Goal: Transaction & Acquisition: Obtain resource

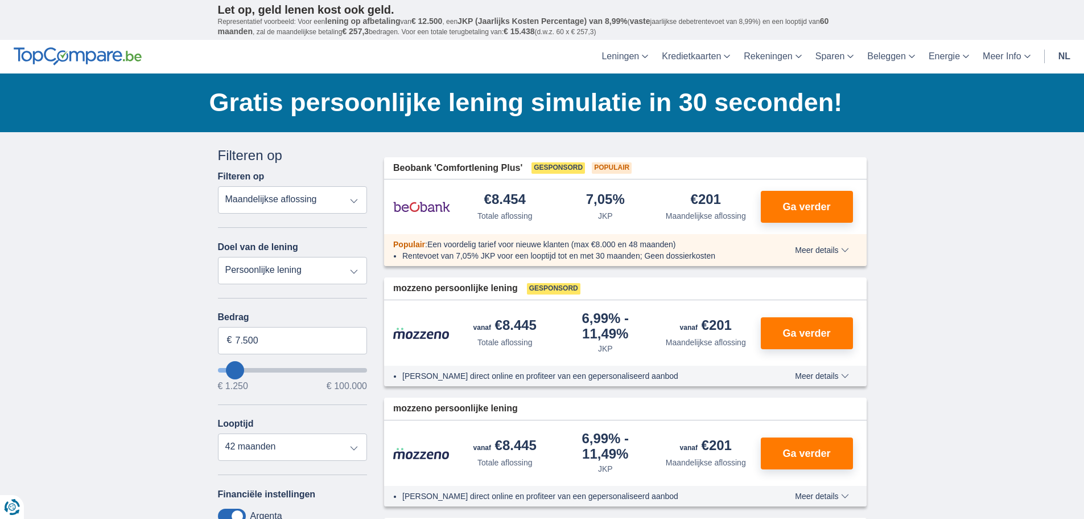
click at [268, 277] on select "Persoonlijke lening Auto Moto / fiets Mobilhome / caravan Renovatie Energie Sch…" at bounding box center [293, 270] width 150 height 27
select select "moto"
click at [218, 257] on select "Persoonlijke lening Auto Moto / fiets Mobilhome / caravan Renovatie Energie Sch…" at bounding box center [293, 270] width 150 height 27
type input "15.000"
type input "15250"
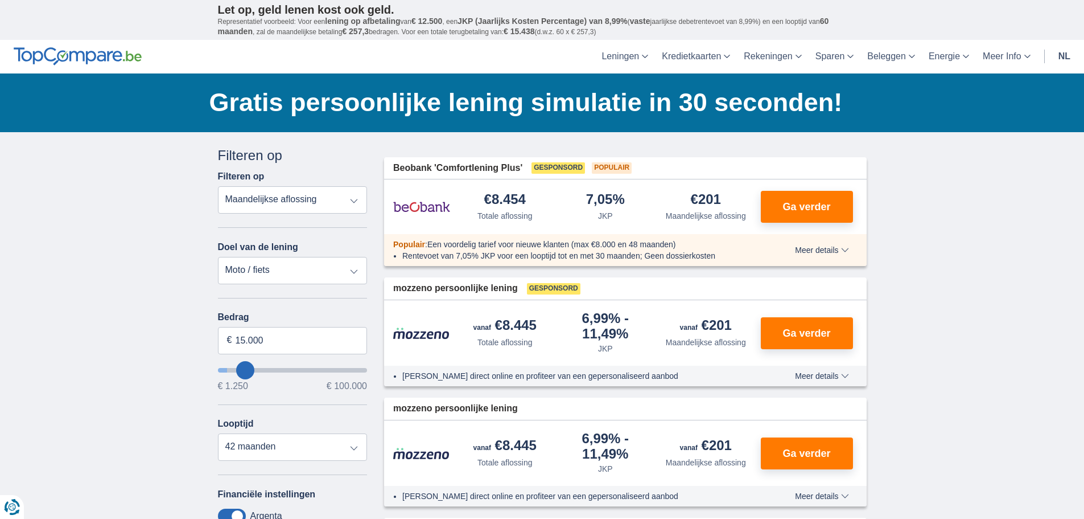
select select "60"
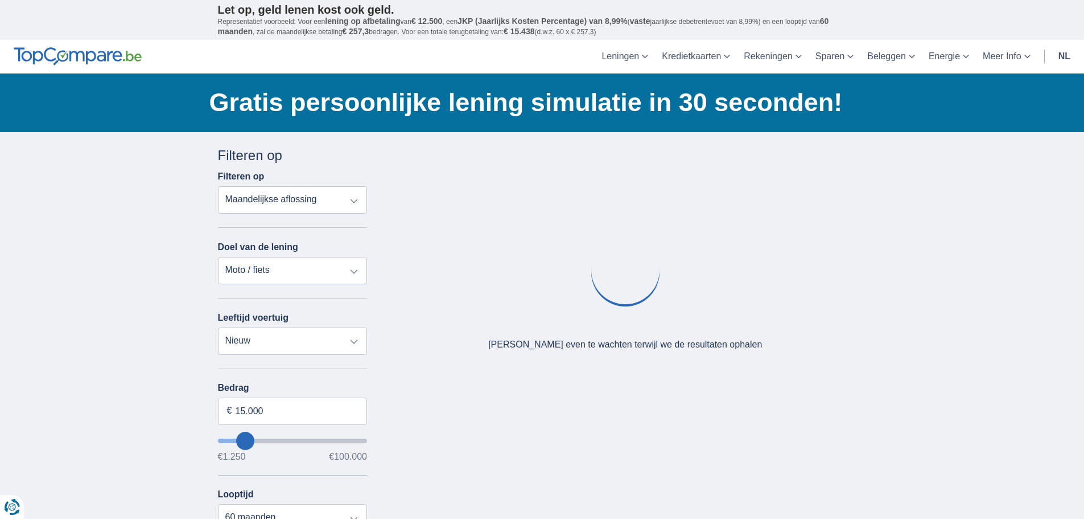
scroll to position [57, 0]
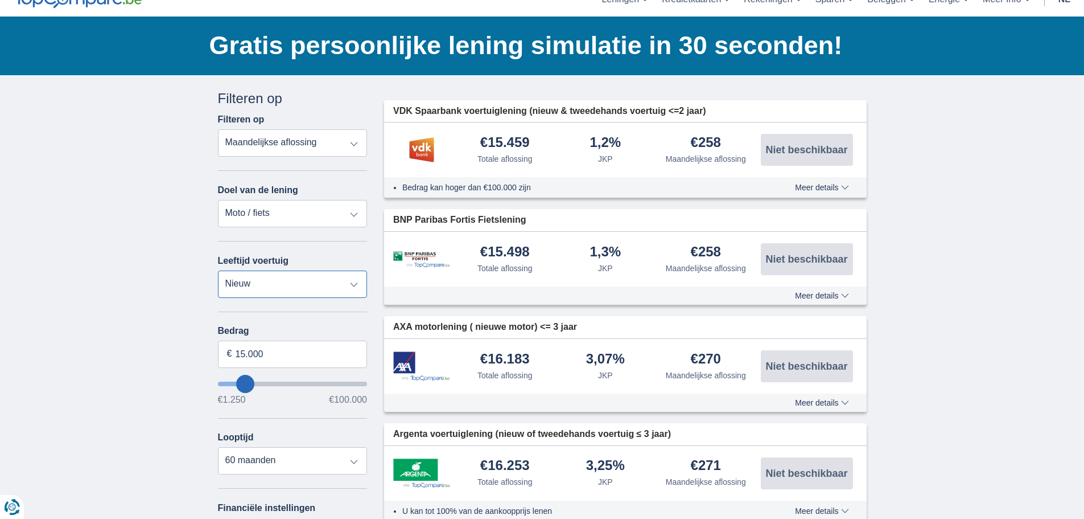
click at [315, 285] on select "Nieuw 0-1 jaar 1-2 jaar 2-3 jaar 3-4 jaar 4-5 jaar 5+ jaar" at bounding box center [293, 283] width 150 height 27
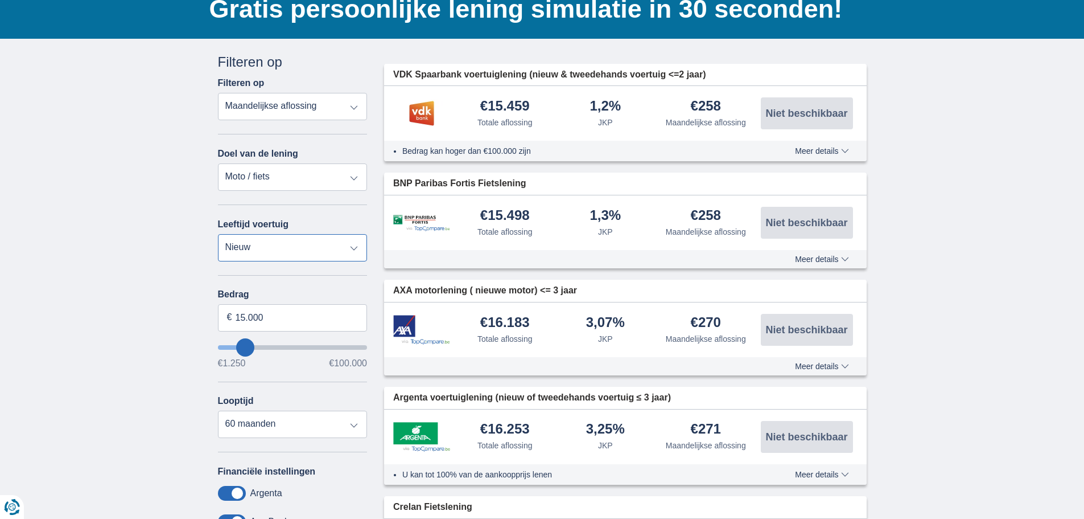
scroll to position [114, 0]
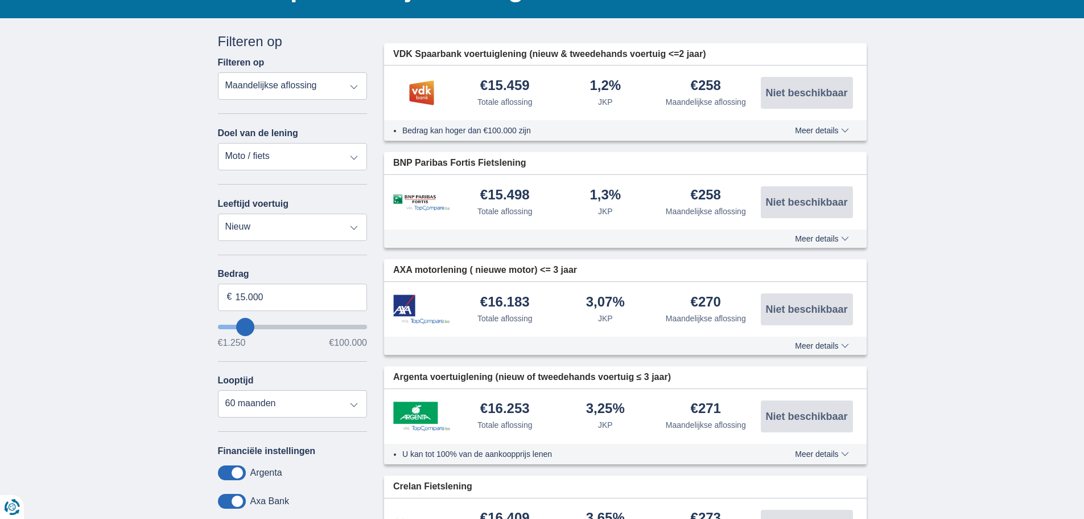
type input "14.250"
type input "13250"
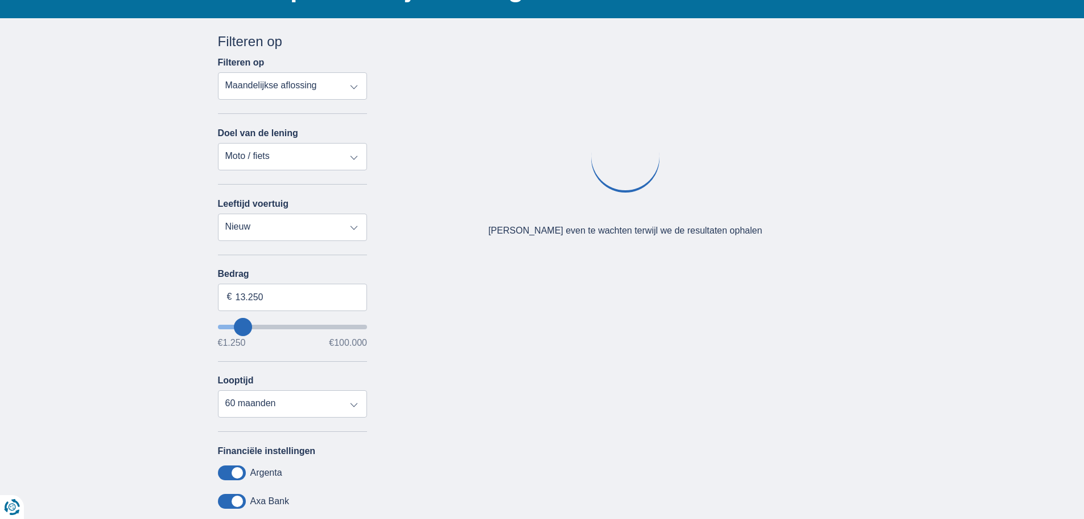
type input "10.250"
type input "10250"
type input "9.250"
type input "9250"
select select "48"
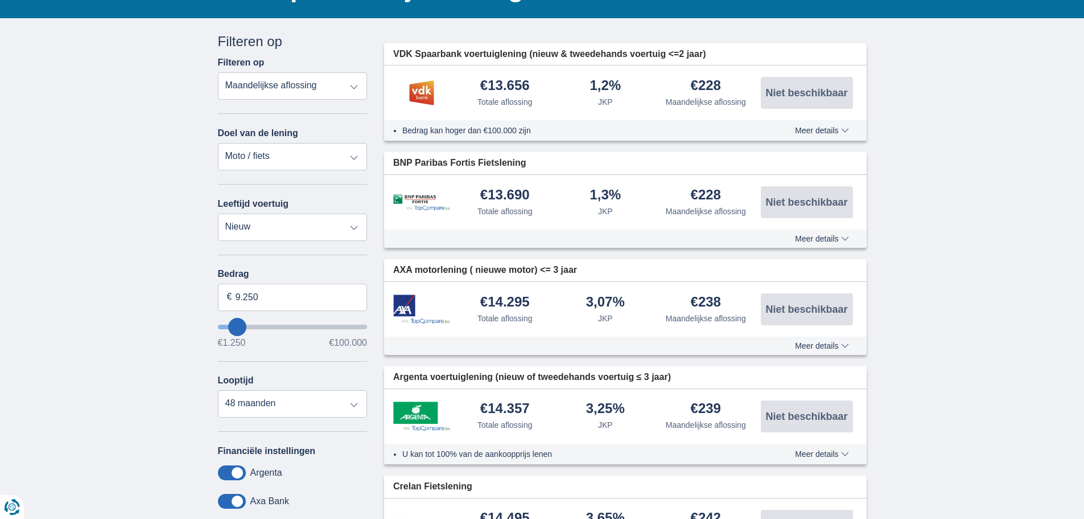
type input "10.250"
type input "10250"
select select "60"
type input "11.250"
type input "11250"
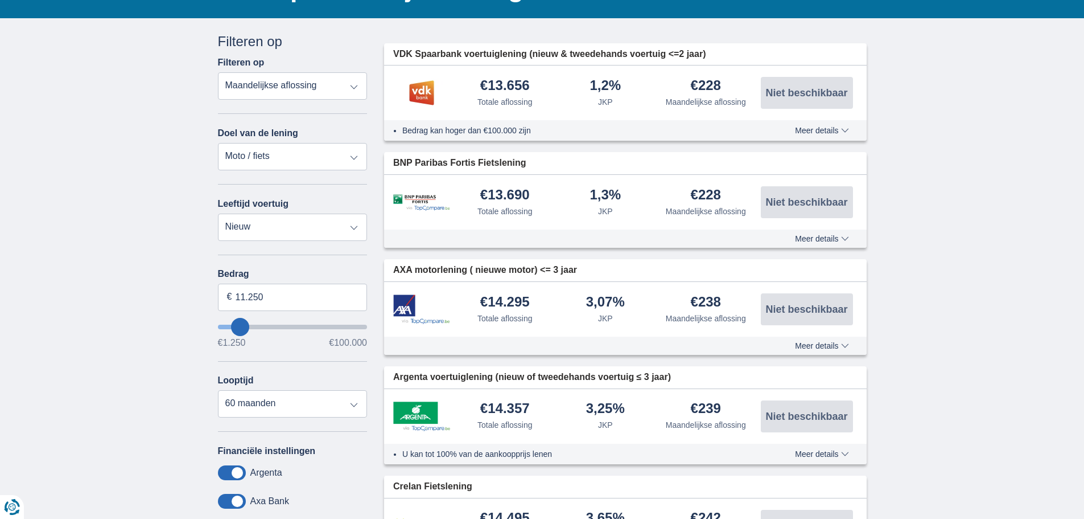
type input "13.250"
type input "13250"
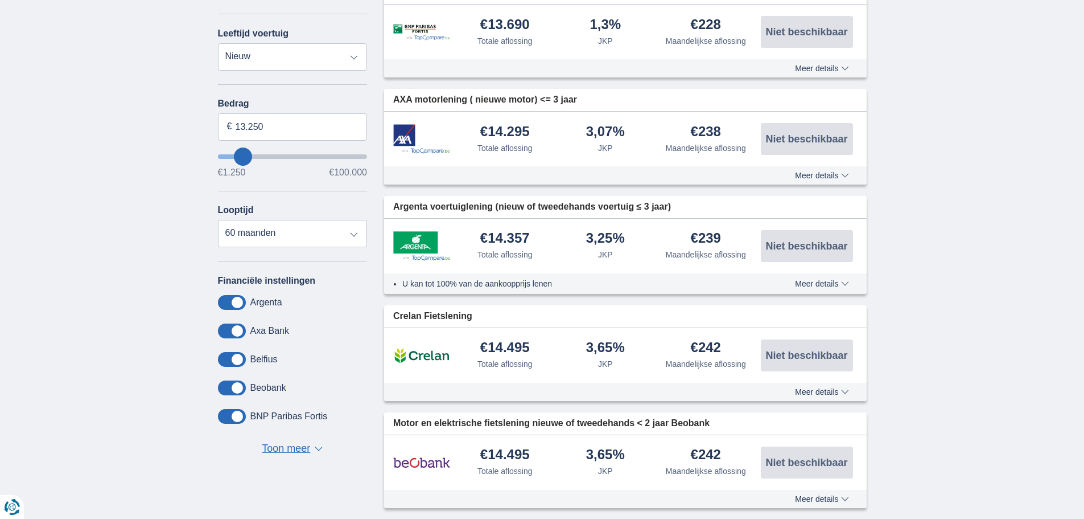
scroll to position [285, 0]
click at [288, 231] on select "12 maanden 18 maanden 24 maanden 30 maanden 36 maanden 42 maanden 48 maanden 60…" at bounding box center [293, 232] width 150 height 27
click at [301, 227] on select "12 maanden 18 maanden 24 maanden 30 maanden 36 maanden 42 maanden 48 maanden 60…" at bounding box center [293, 232] width 150 height 27
select select "36"
click at [218, 219] on select "12 maanden 18 maanden 24 maanden 30 maanden 36 maanden 42 maanden 48 maanden 60…" at bounding box center [293, 232] width 150 height 27
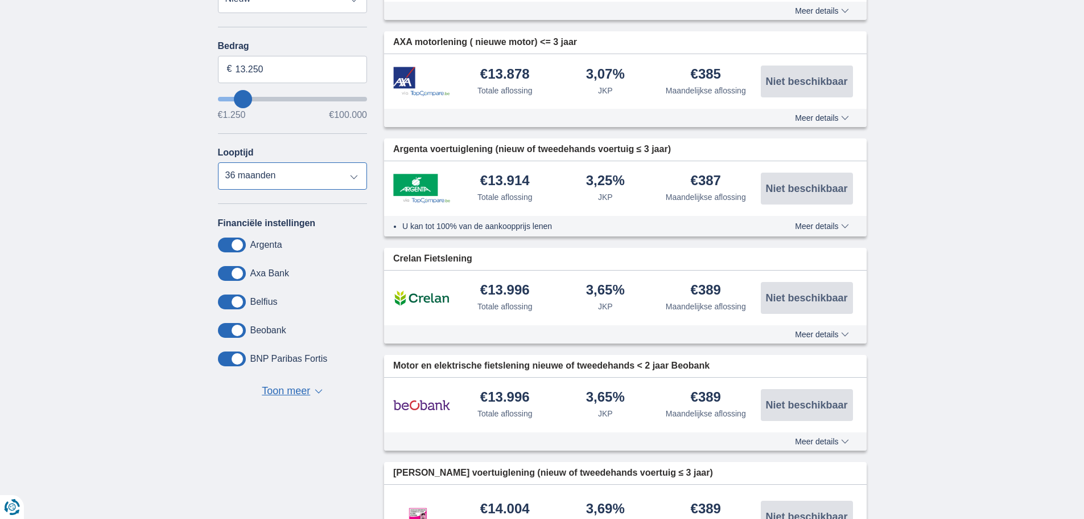
scroll to position [0, 0]
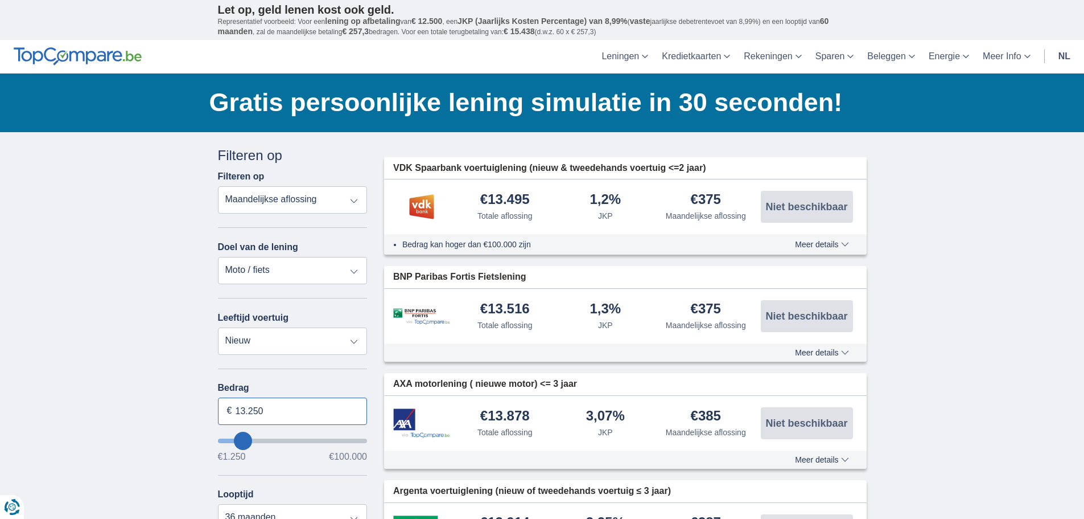
click at [273, 416] on input "13.250" at bounding box center [293, 410] width 150 height 27
type input "12.000"
type input "12250"
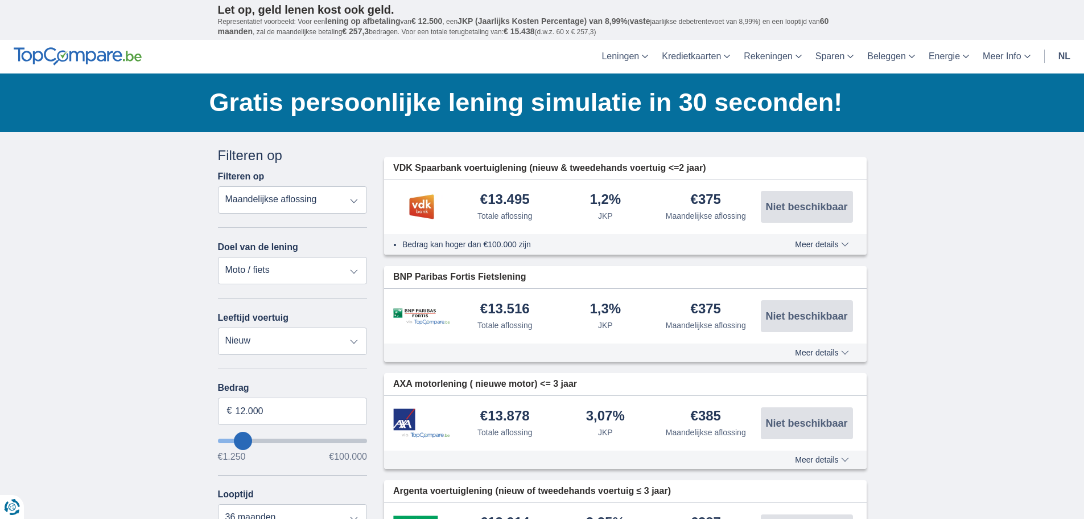
select select "60"
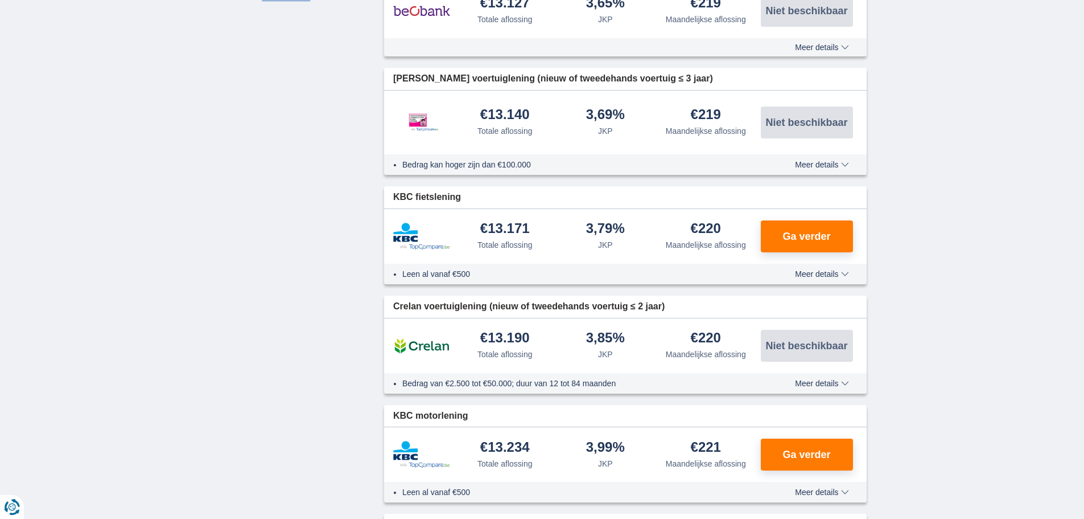
scroll to position [740, 0]
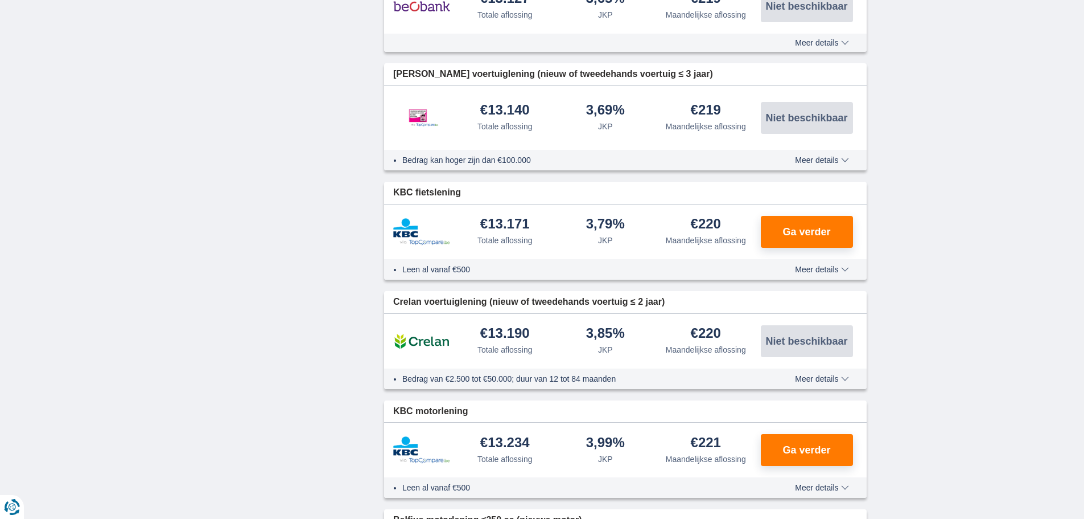
click at [835, 273] on span "Meer details" at bounding box center [822, 269] width 54 height 8
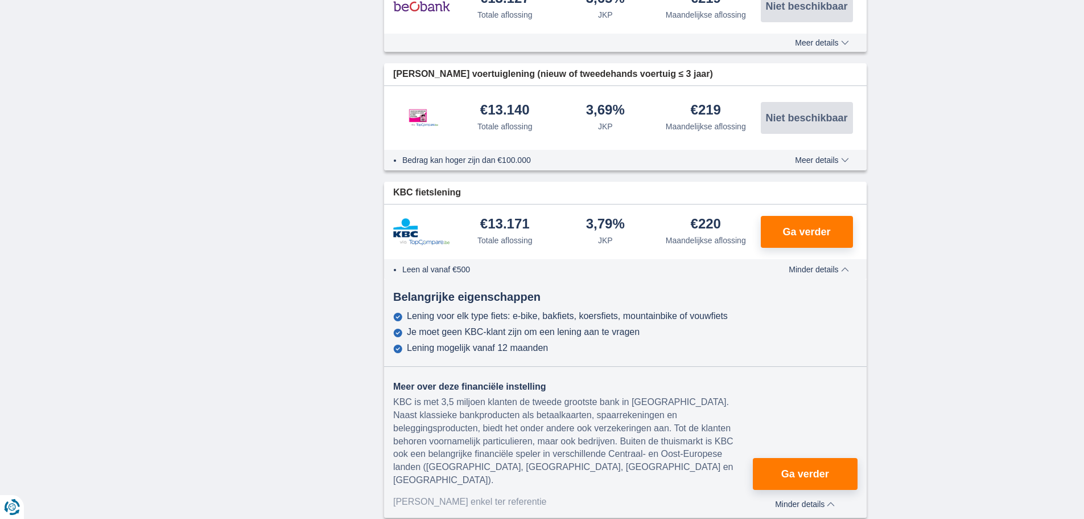
click at [835, 273] on span "Minder details" at bounding box center [819, 269] width 60 height 8
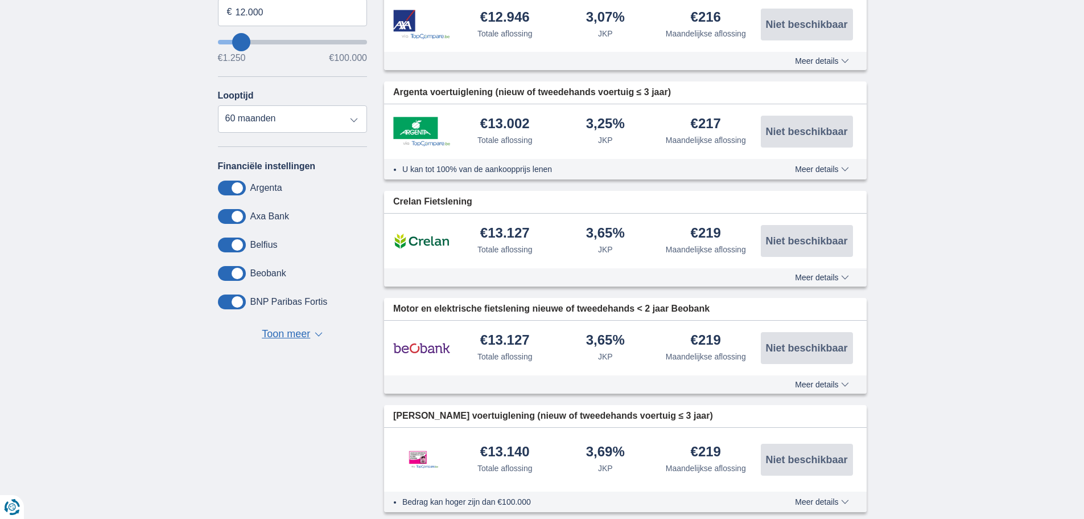
scroll to position [114, 0]
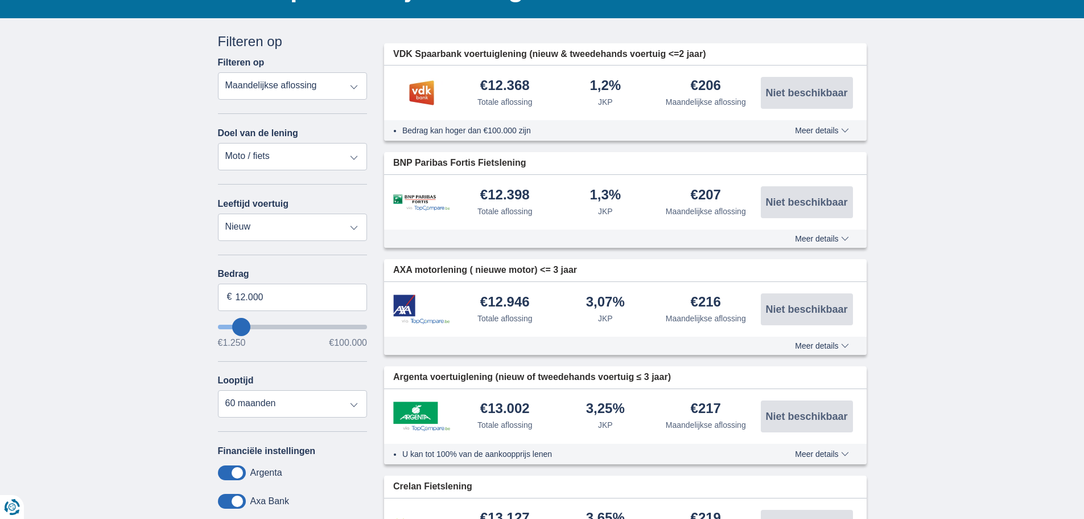
click at [302, 151] on select "Persoonlijke lening Auto Moto / fiets Mobilhome / caravan Renovatie Energie Sch…" at bounding box center [293, 156] width 150 height 27
click at [311, 151] on select "Persoonlijke lening Auto Moto / fiets Mobilhome / caravan Renovatie Energie Sch…" at bounding box center [293, 156] width 150 height 27
